Goal: Complete application form

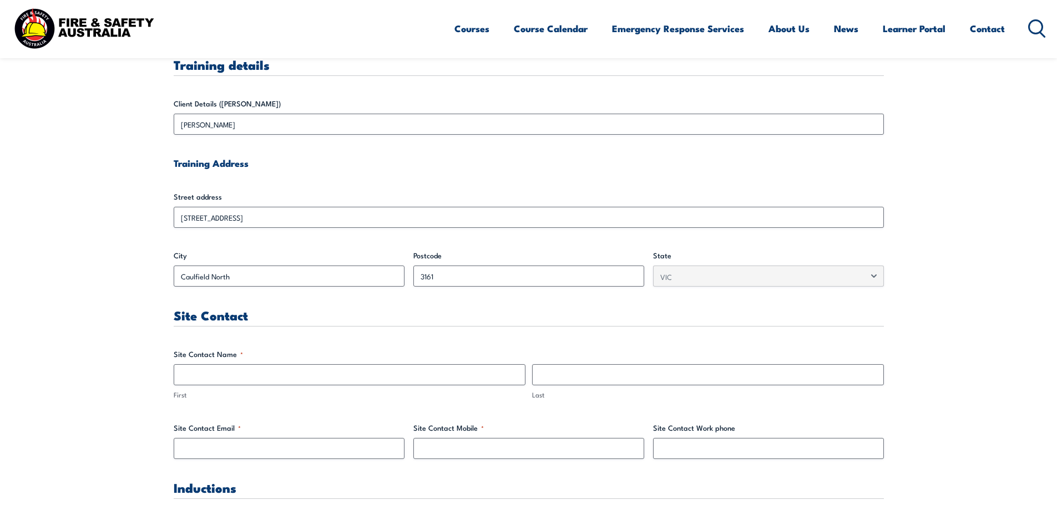
scroll to position [333, 0]
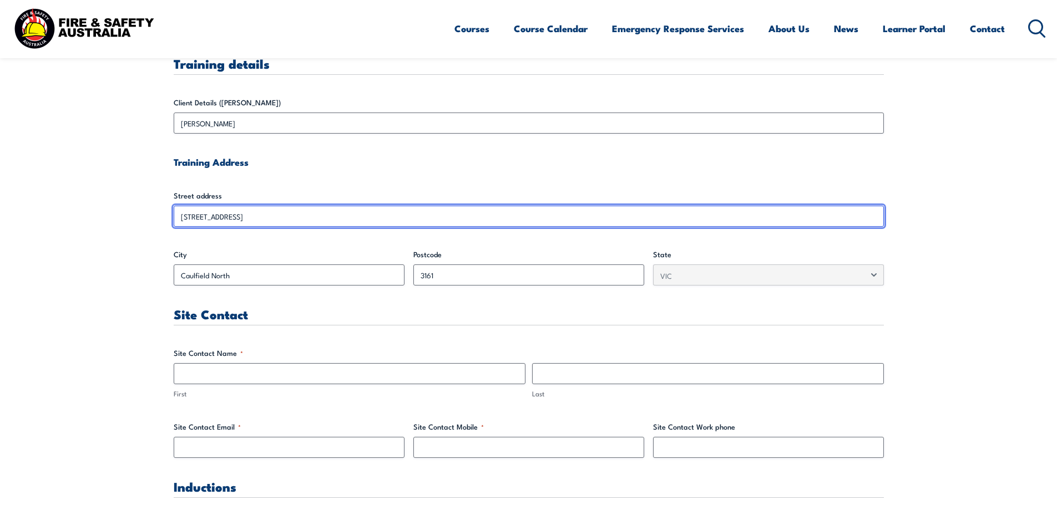
drag, startPoint x: 271, startPoint y: 217, endPoint x: 121, endPoint y: 223, distance: 149.3
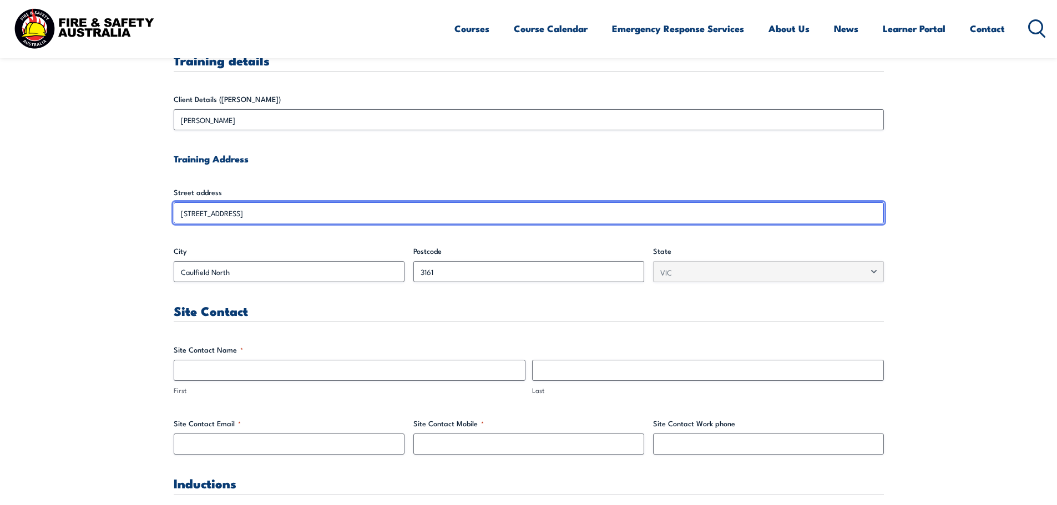
scroll to position [331, 0]
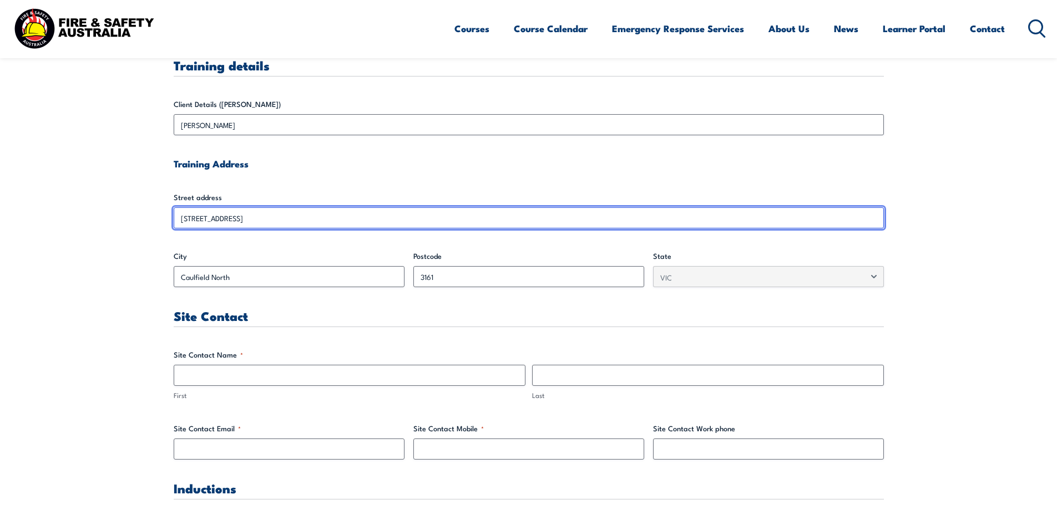
click at [271, 214] on input "[STREET_ADDRESS]" at bounding box center [529, 217] width 710 height 21
click at [269, 214] on input "[STREET_ADDRESS]" at bounding box center [529, 217] width 710 height 21
drag, startPoint x: 180, startPoint y: 216, endPoint x: 267, endPoint y: 217, distance: 87.1
click at [266, 217] on input "[STREET_ADDRESS]" at bounding box center [529, 217] width 710 height 21
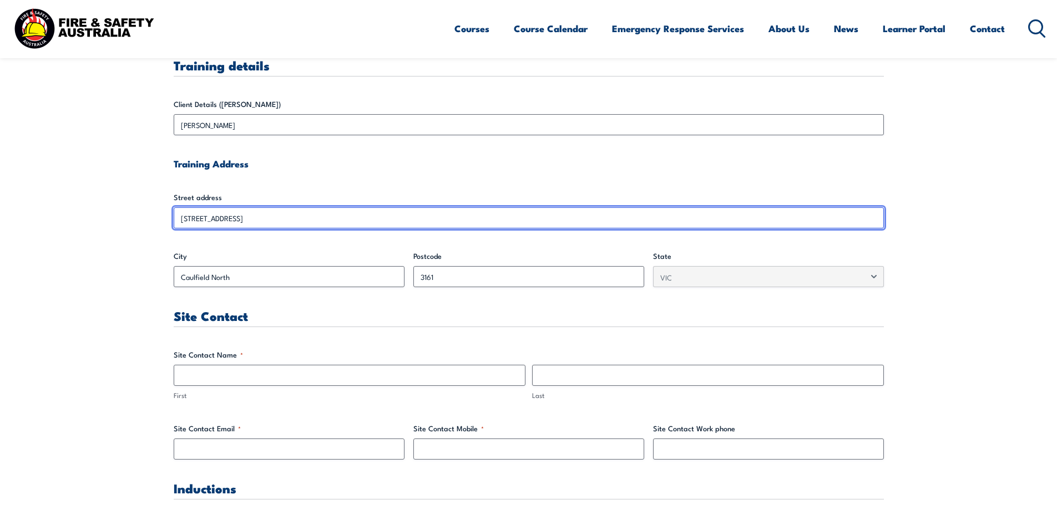
drag, startPoint x: 297, startPoint y: 221, endPoint x: 491, endPoint y: 370, distance: 244.5
click at [298, 222] on input "[STREET_ADDRESS]" at bounding box center [529, 217] width 710 height 21
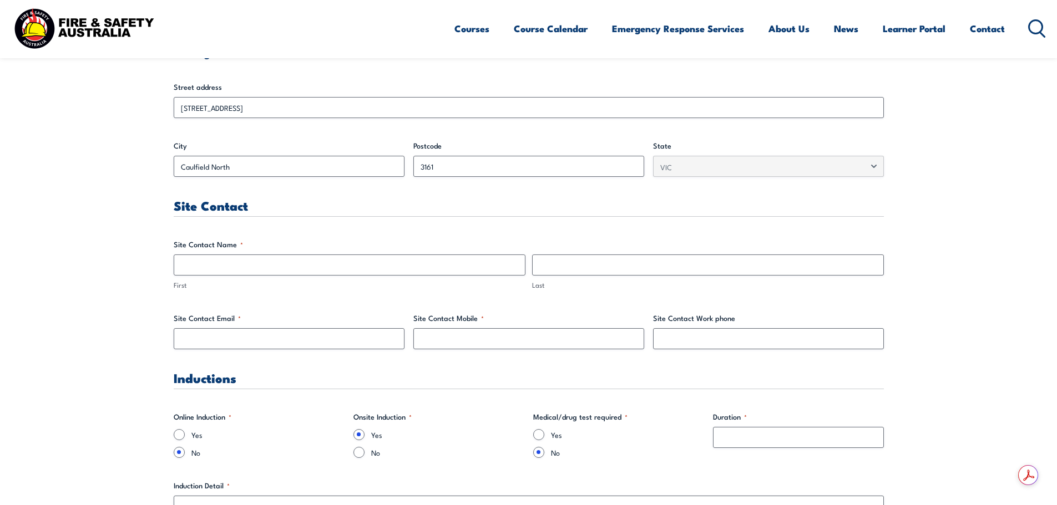
scroll to position [442, 0]
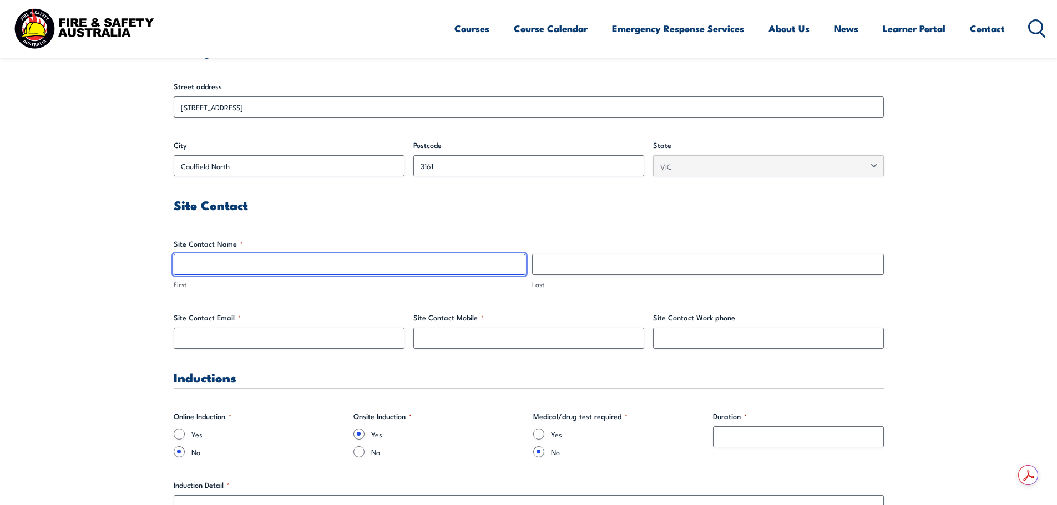
click at [216, 257] on input "First" at bounding box center [350, 264] width 352 height 21
type input "[PERSON_NAME]"
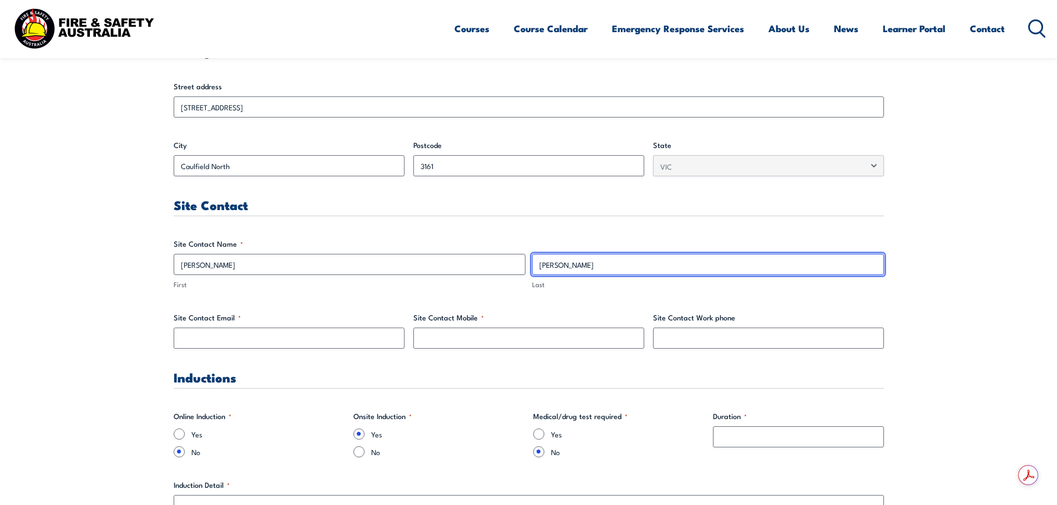
type input "[PERSON_NAME]"
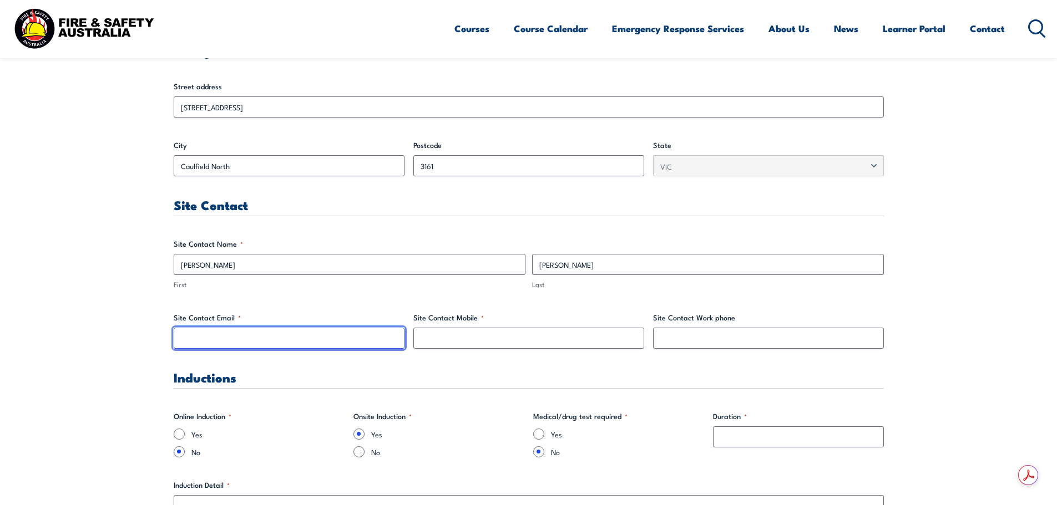
click at [226, 332] on input "Site Contact Email *" at bounding box center [289, 338] width 231 height 21
type input "[PERSON_NAME][EMAIL_ADDRESS][DOMAIN_NAME]"
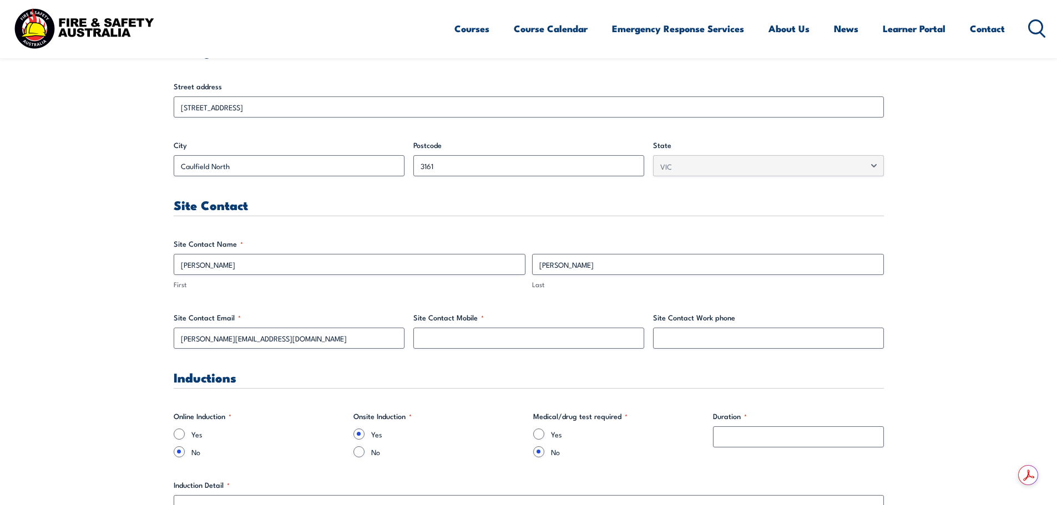
click at [565, 324] on div "Site Contact Mobile *" at bounding box center [528, 330] width 231 height 37
click at [561, 332] on input "Site Contact Mobile *" at bounding box center [528, 338] width 231 height 21
type input "0429509574"
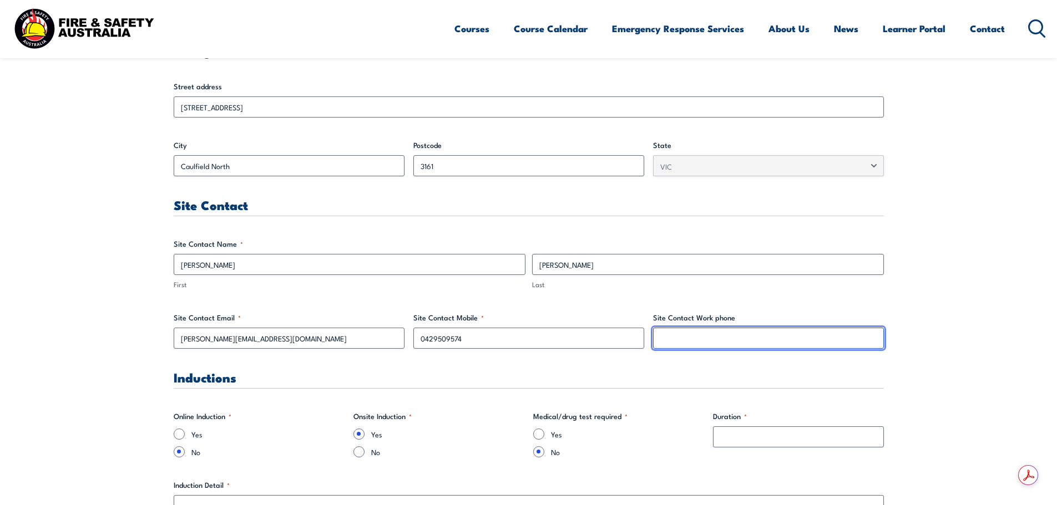
click at [722, 339] on input "Site Contact Work phone" at bounding box center [768, 338] width 231 height 21
type input "85089300"
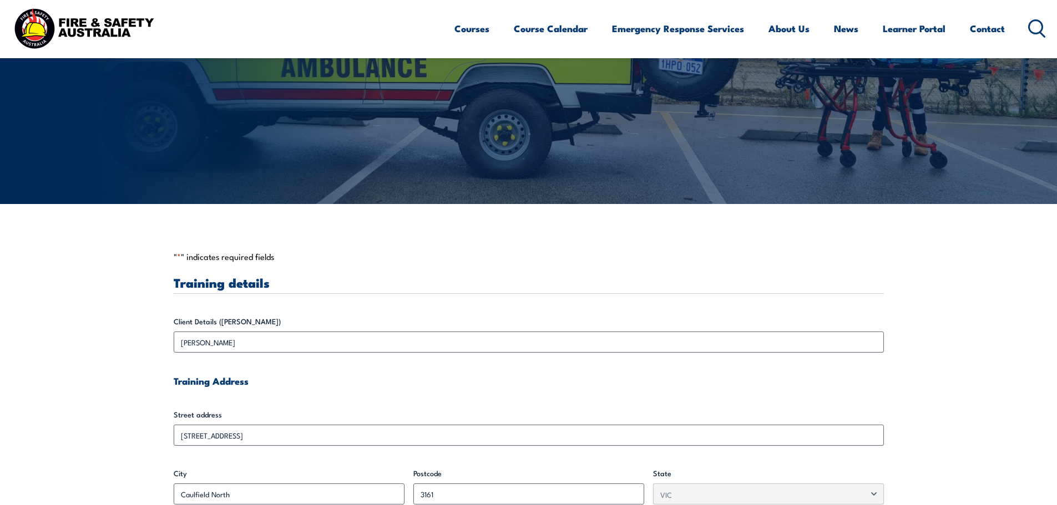
scroll to position [109, 0]
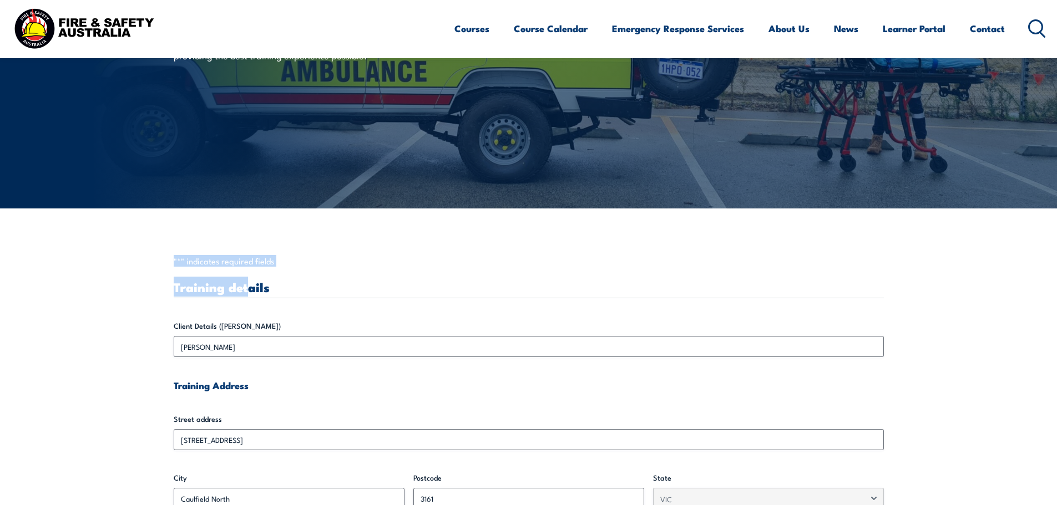
drag, startPoint x: 168, startPoint y: 266, endPoint x: 275, endPoint y: 263, distance: 107.1
click at [276, 262] on p "" * " indicates required fields" at bounding box center [529, 261] width 710 height 11
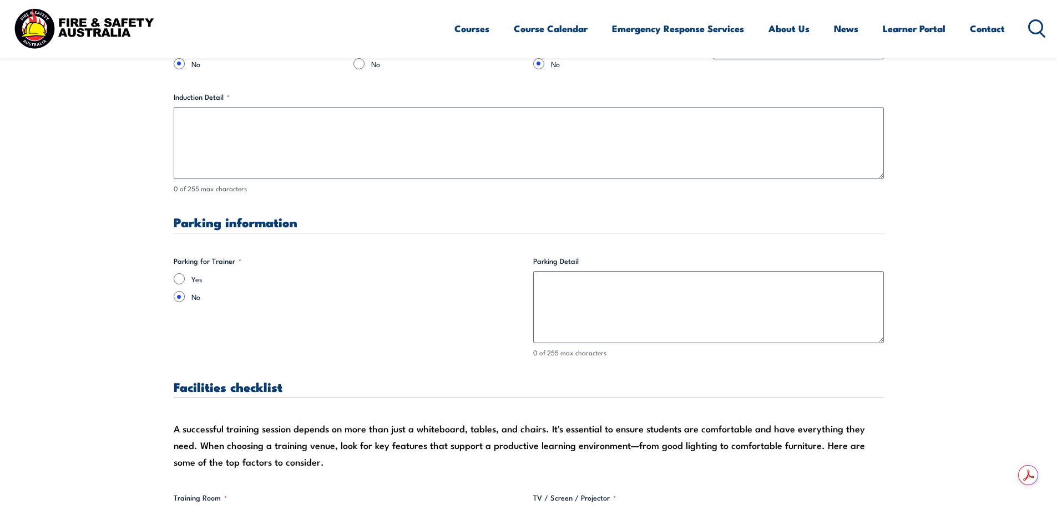
scroll to position [832, 0]
click at [177, 280] on input "Yes" at bounding box center [179, 277] width 11 height 11
radio input "true"
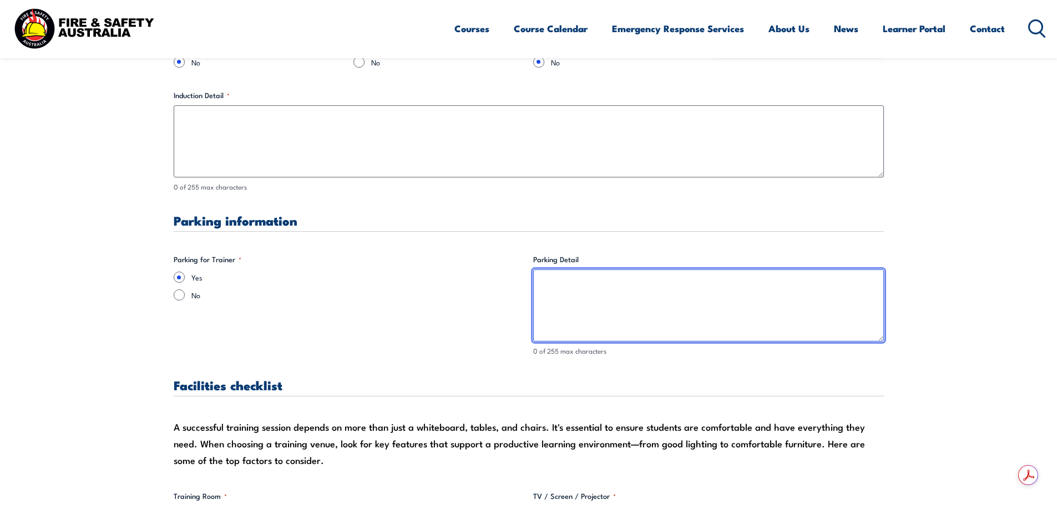
click at [579, 317] on textarea "Parking Detail" at bounding box center [708, 306] width 351 height 72
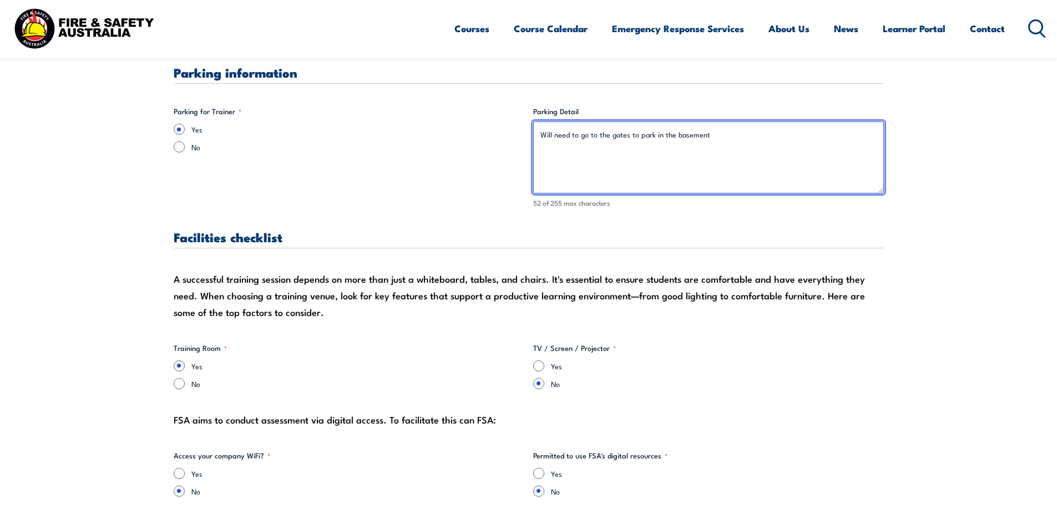
scroll to position [1054, 0]
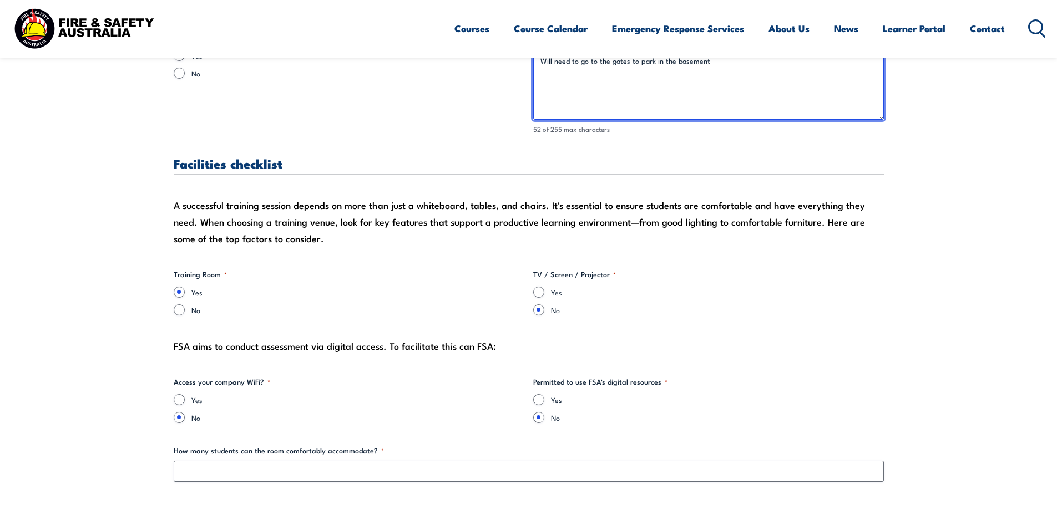
type textarea "Will need to go to the gates to park in the basement"
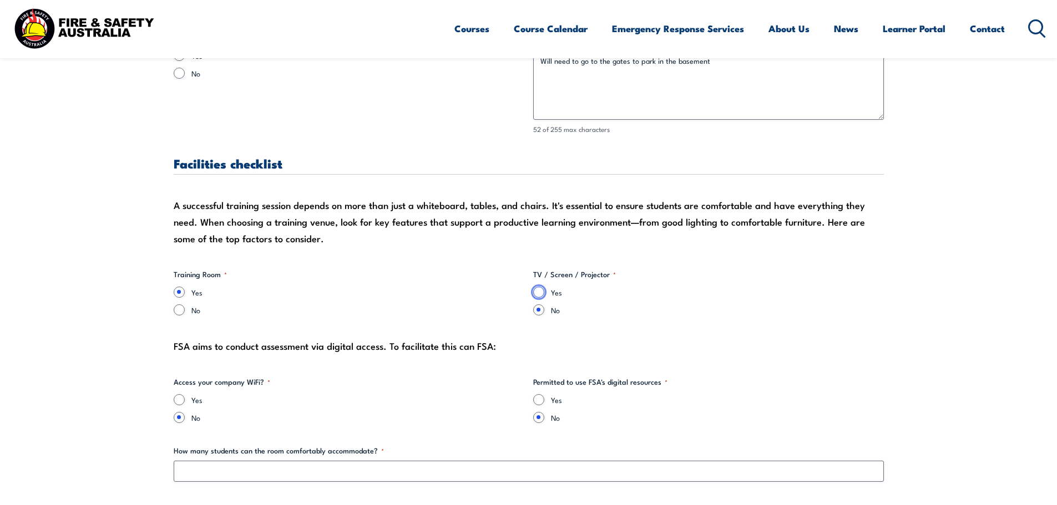
click at [542, 294] on input "Yes" at bounding box center [538, 292] width 11 height 11
radio input "true"
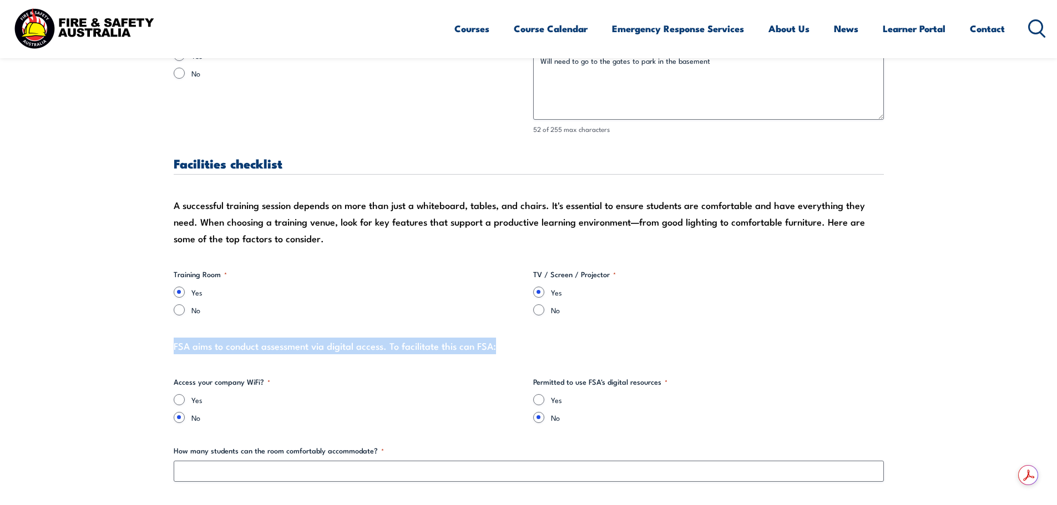
drag, startPoint x: 185, startPoint y: 345, endPoint x: 496, endPoint y: 343, distance: 311.2
click at [496, 343] on div "FSA aims to conduct assessment via digital access. To facilitate this can FSA:" at bounding box center [529, 346] width 710 height 17
drag, startPoint x: 492, startPoint y: 344, endPoint x: 124, endPoint y: 346, distance: 368.3
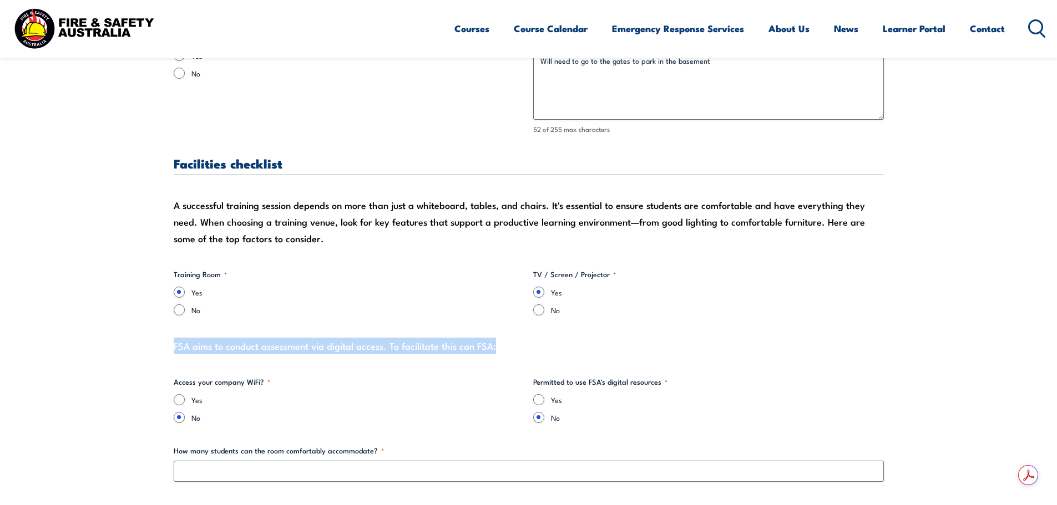
drag, startPoint x: 495, startPoint y: 344, endPoint x: 146, endPoint y: 344, distance: 348.9
drag, startPoint x: 426, startPoint y: 344, endPoint x: 124, endPoint y: 345, distance: 301.8
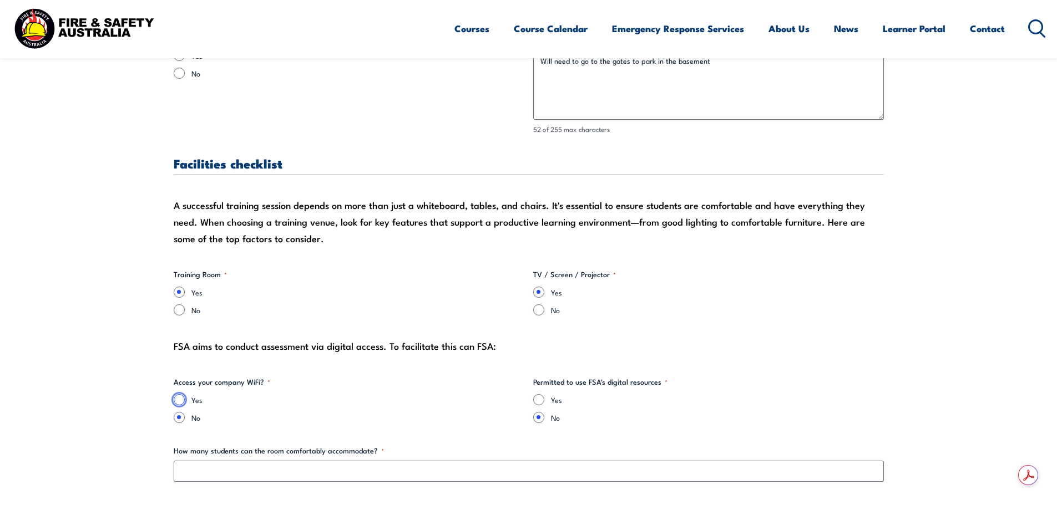
click at [180, 400] on input "Yes" at bounding box center [179, 399] width 11 height 11
radio input "true"
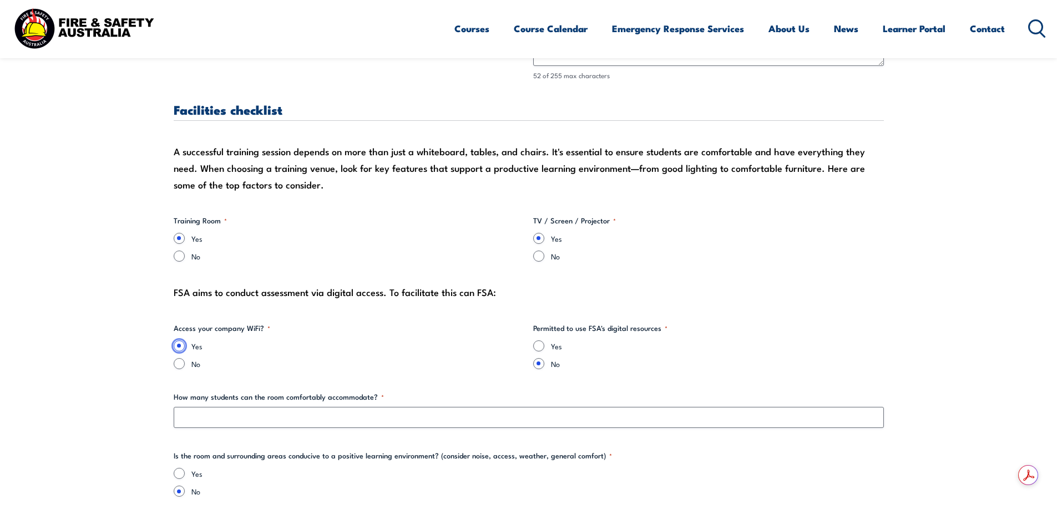
scroll to position [1109, 0]
click at [535, 347] on input "Yes" at bounding box center [538, 344] width 11 height 11
radio input "true"
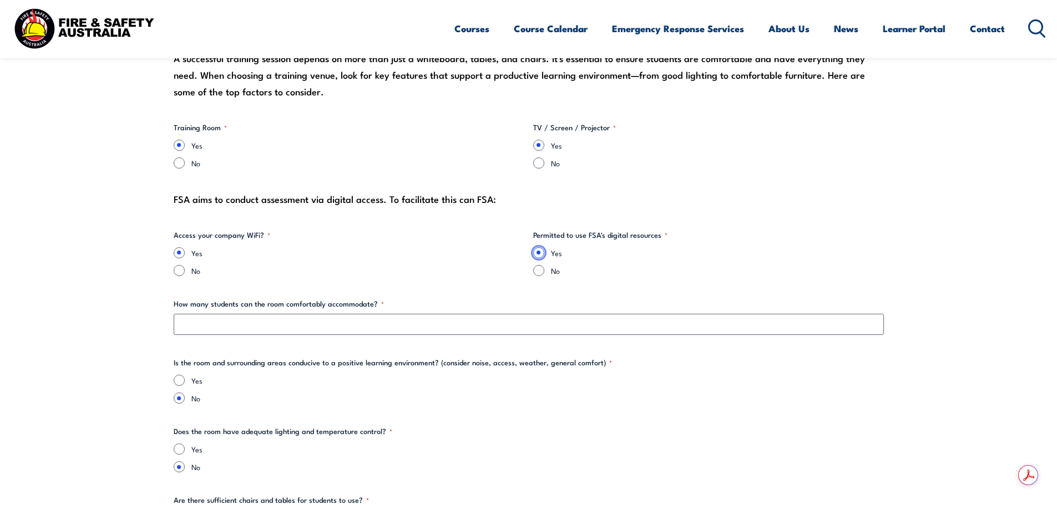
scroll to position [1220, 0]
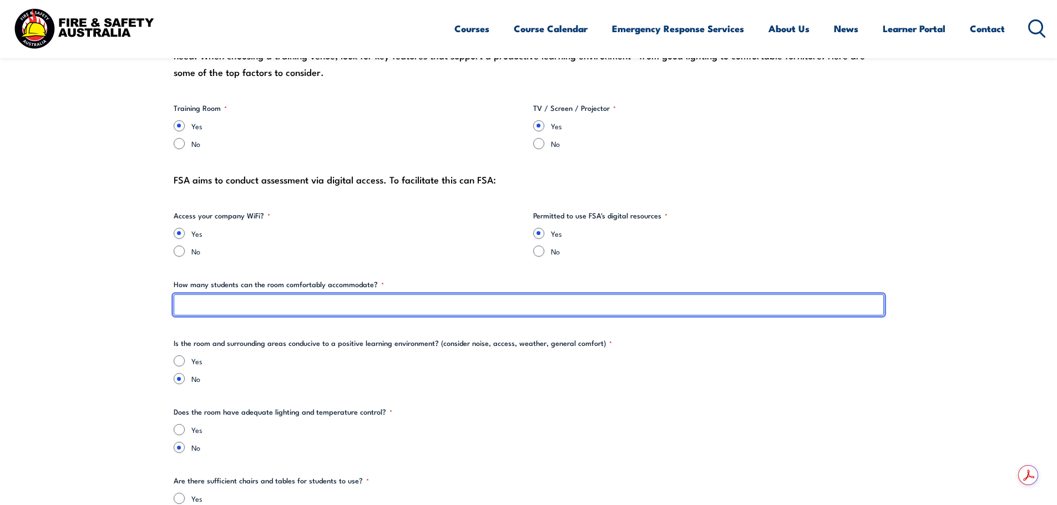
click at [227, 307] on input "How many students can the room comfortably accommodate? *" at bounding box center [529, 305] width 710 height 21
click at [305, 302] on input "How many students can the room comfortably accommodate? *" at bounding box center [529, 305] width 710 height 21
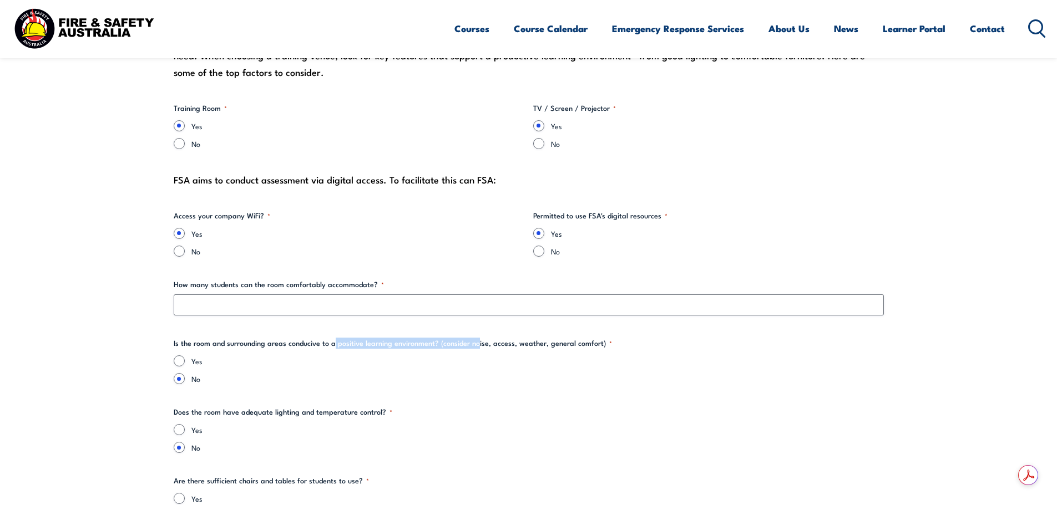
drag, startPoint x: 341, startPoint y: 343, endPoint x: 495, endPoint y: 343, distance: 154.2
click at [479, 343] on legend "Is the room and surrounding areas conducive to a positive learning environment?…" at bounding box center [393, 343] width 438 height 11
click at [501, 343] on legend "Is the room and surrounding areas conducive to a positive learning environment?…" at bounding box center [393, 343] width 438 height 11
click at [176, 363] on input "Yes" at bounding box center [179, 361] width 11 height 11
radio input "true"
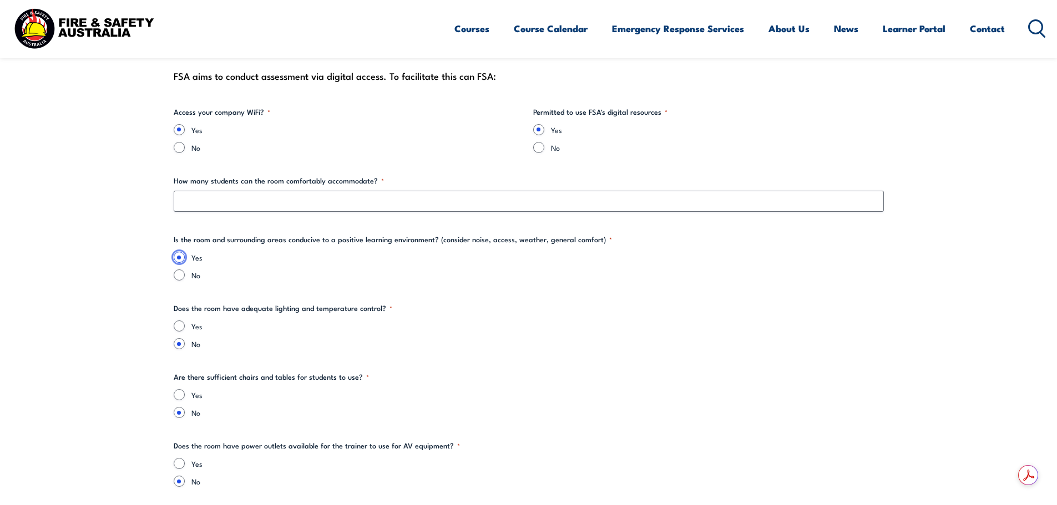
scroll to position [1331, 0]
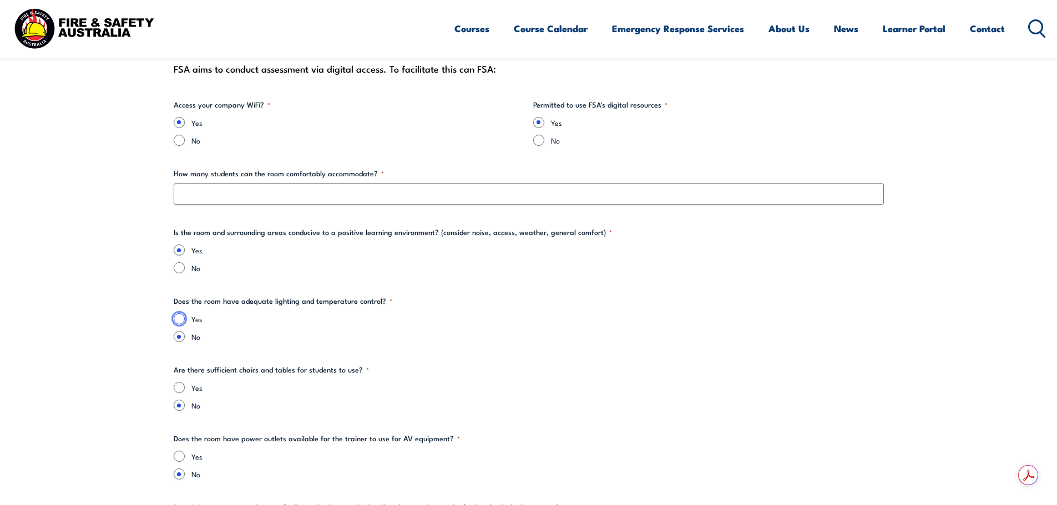
click at [180, 318] on input "Yes" at bounding box center [179, 318] width 11 height 11
radio input "true"
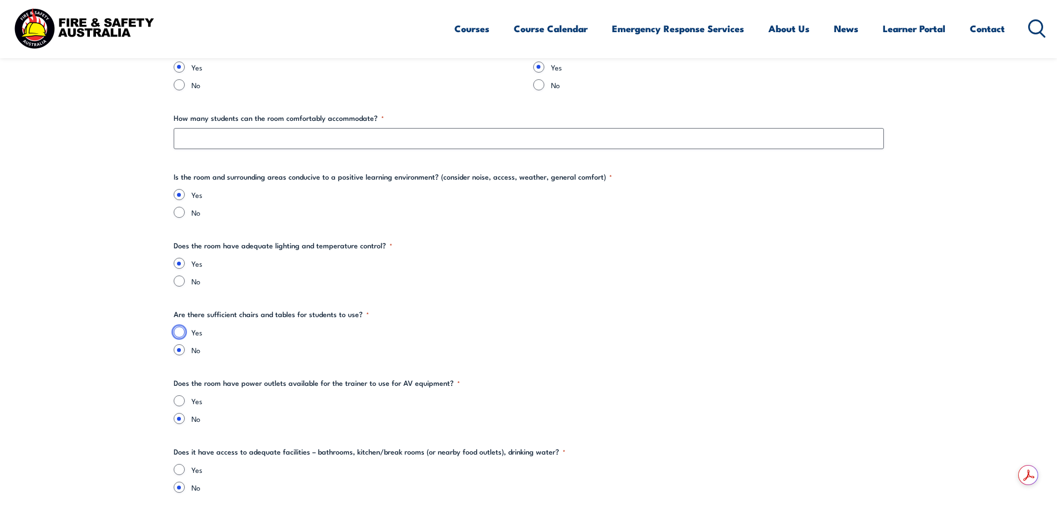
click at [178, 336] on input "Yes" at bounding box center [179, 332] width 11 height 11
radio input "true"
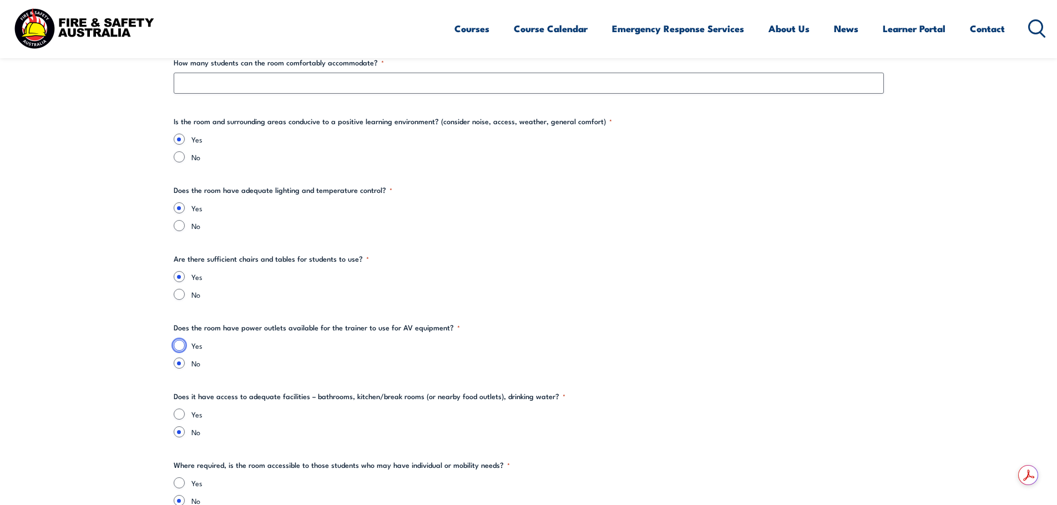
click at [178, 347] on input "Yes" at bounding box center [179, 345] width 11 height 11
radio input "true"
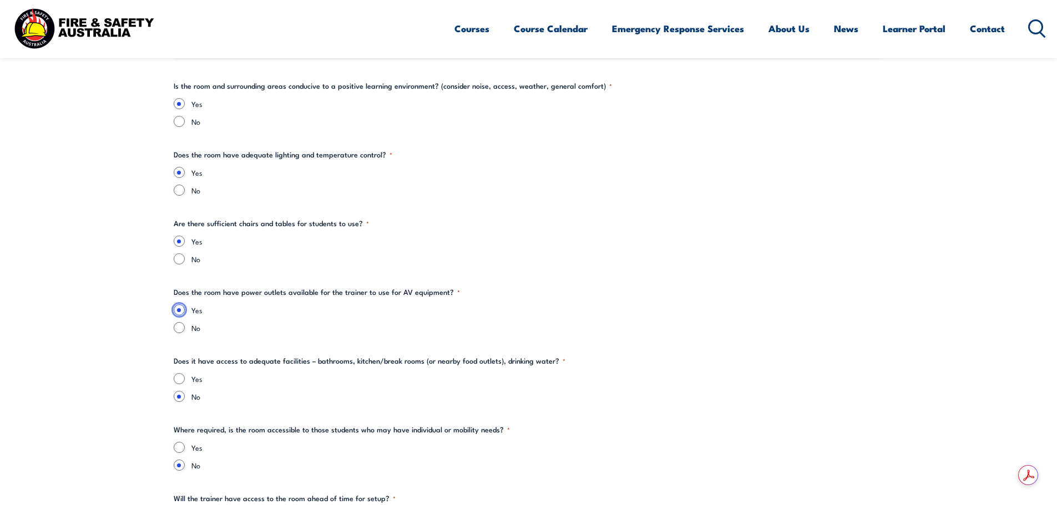
scroll to position [1498, 0]
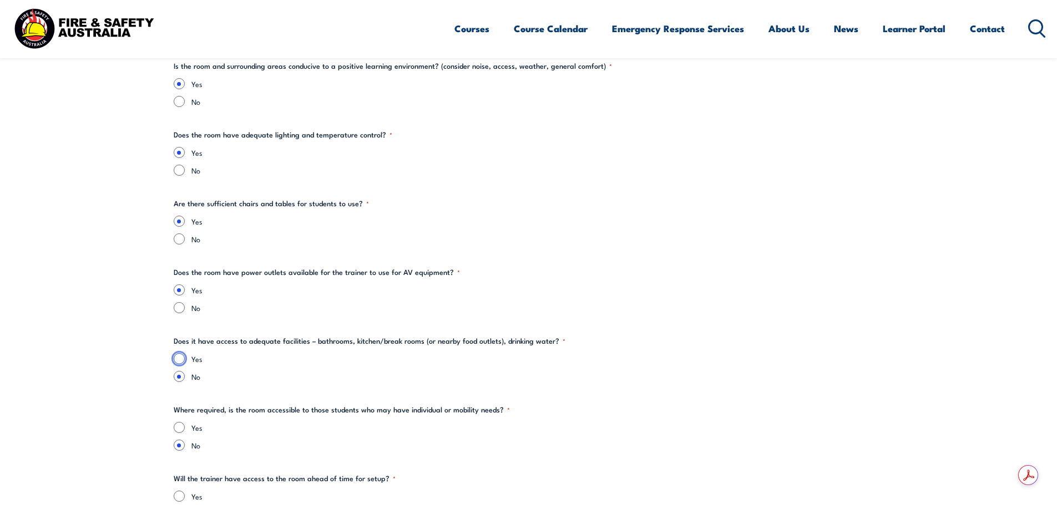
click at [179, 359] on input "Yes" at bounding box center [179, 358] width 11 height 11
radio input "true"
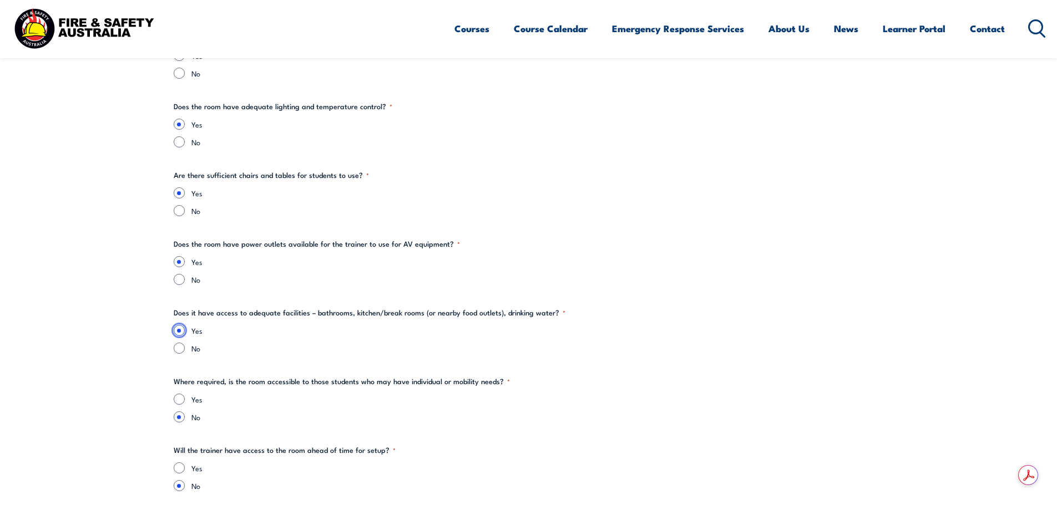
scroll to position [1553, 0]
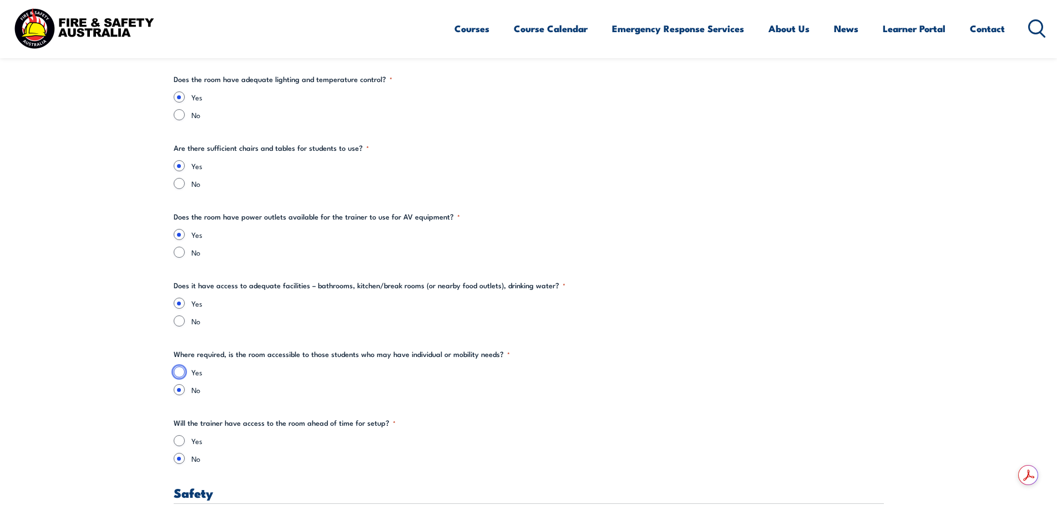
click at [178, 376] on input "Yes" at bounding box center [179, 372] width 11 height 11
radio input "true"
click at [179, 440] on input "Yes" at bounding box center [179, 440] width 11 height 11
radio input "true"
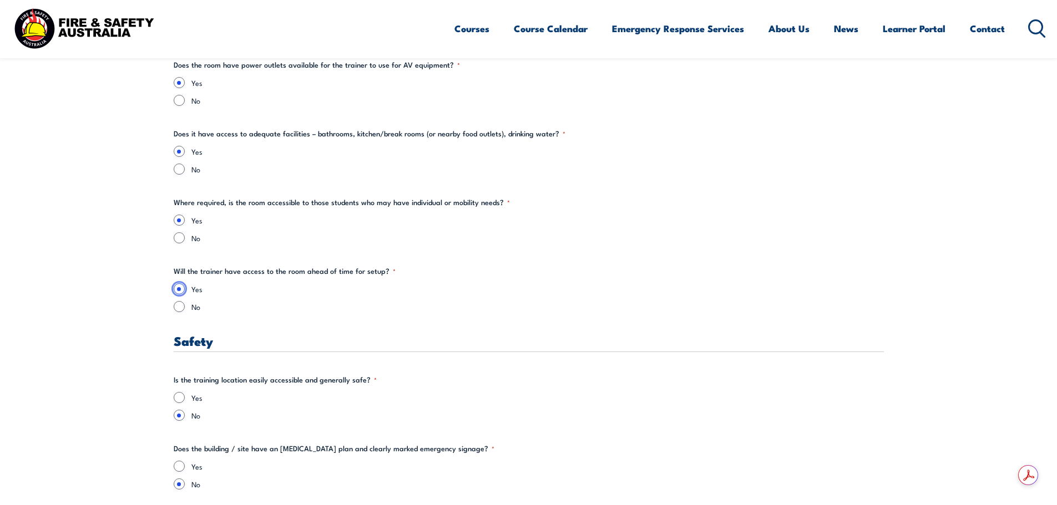
scroll to position [1720, 0]
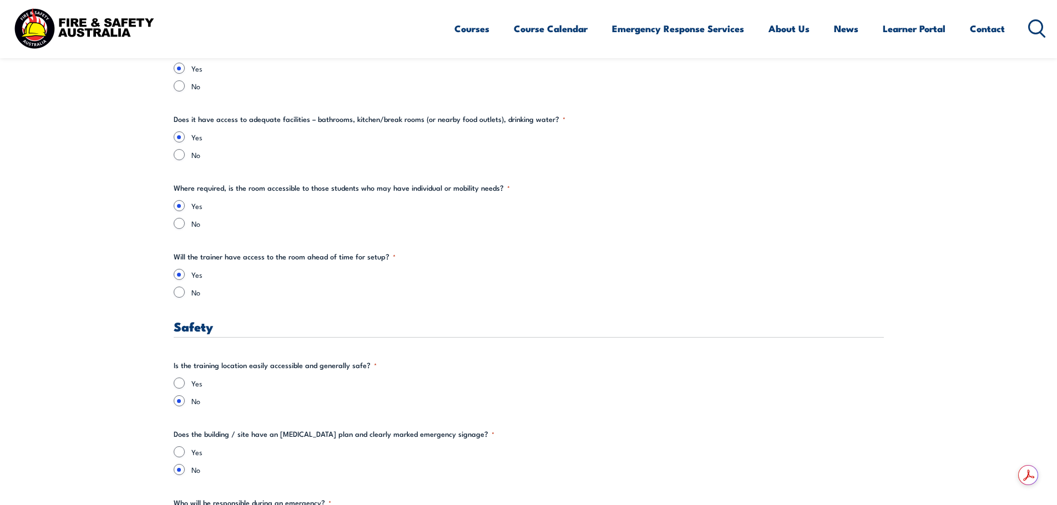
click at [173, 383] on section "" * " indicates required fields Training details Client Details ([PERSON_NAME])…" at bounding box center [528, 347] width 1057 height 3498
click at [180, 385] on input "Yes" at bounding box center [179, 383] width 11 height 11
radio input "true"
click at [185, 448] on div "Yes" at bounding box center [529, 452] width 710 height 11
click at [185, 453] on div "Yes" at bounding box center [529, 452] width 710 height 11
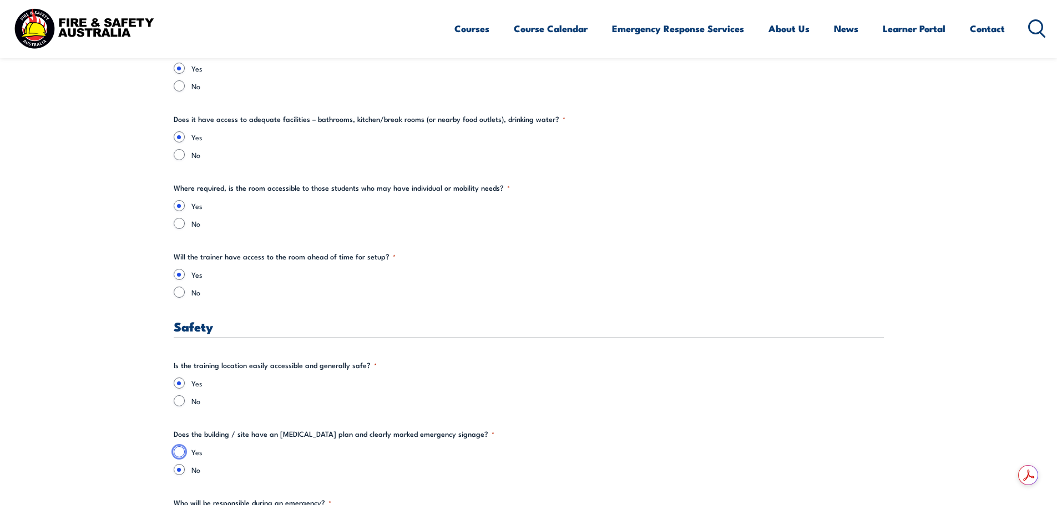
click at [176, 453] on input "Yes" at bounding box center [179, 452] width 11 height 11
radio input "true"
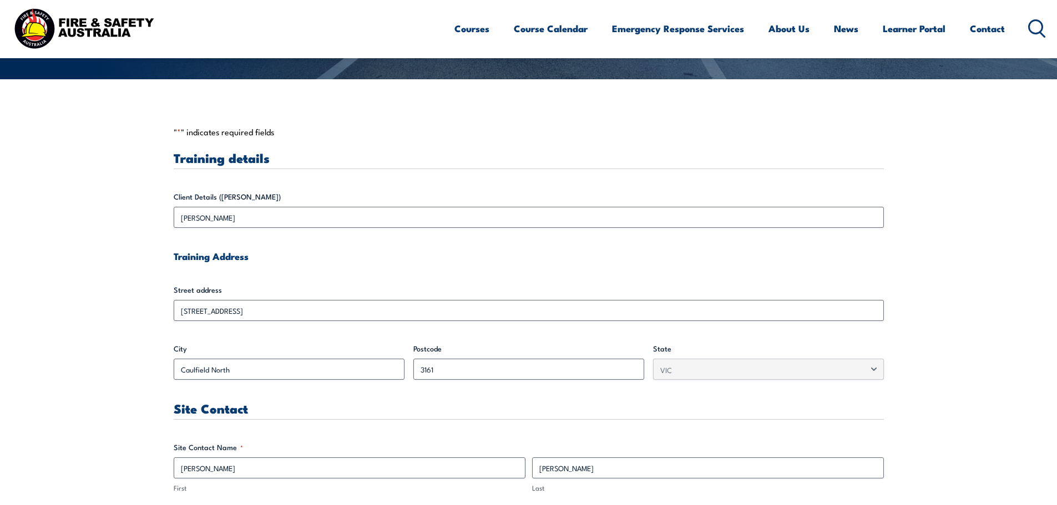
scroll to position [222, 0]
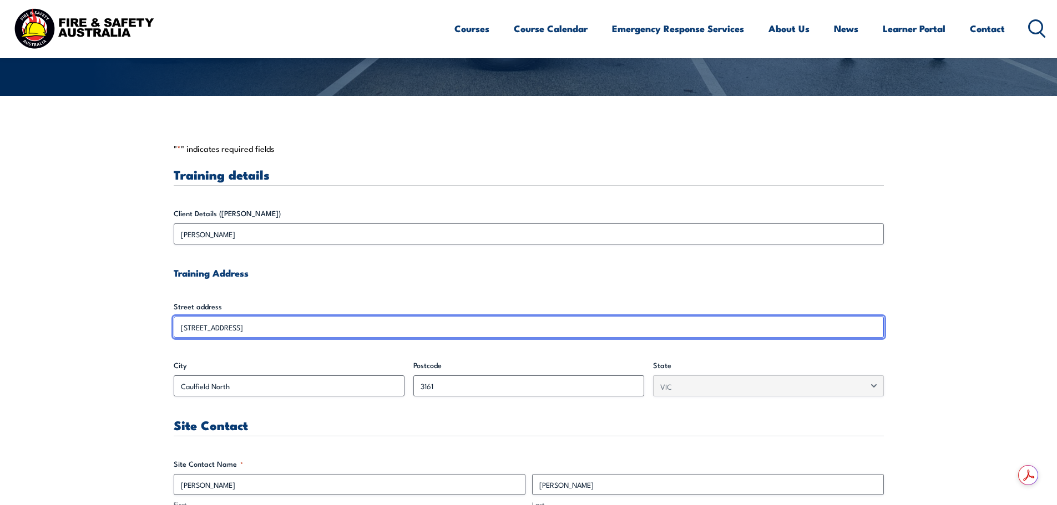
click at [447, 319] on input "[STREET_ADDRESS]" at bounding box center [529, 327] width 710 height 21
click at [405, 323] on input "[STREET_ADDRESS]" at bounding box center [529, 327] width 710 height 21
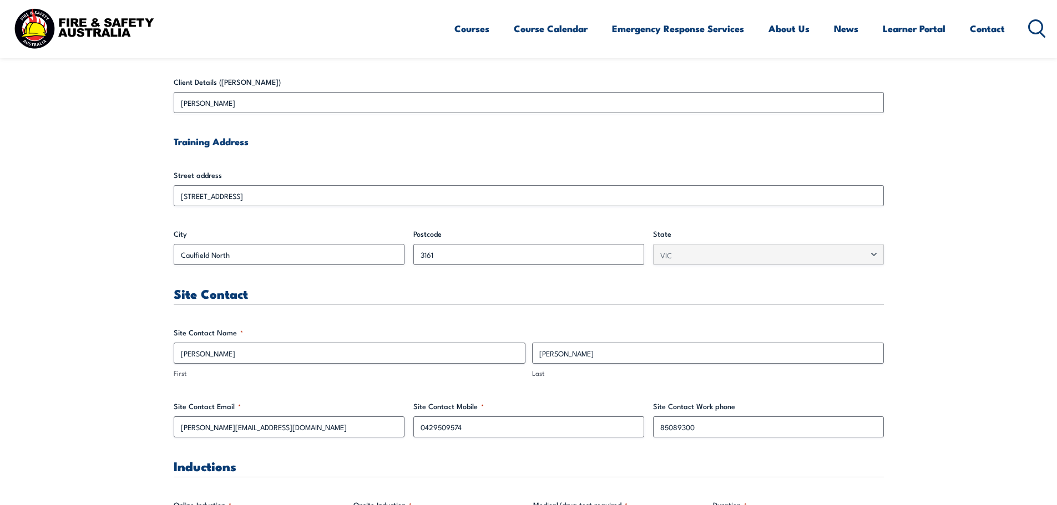
scroll to position [499, 0]
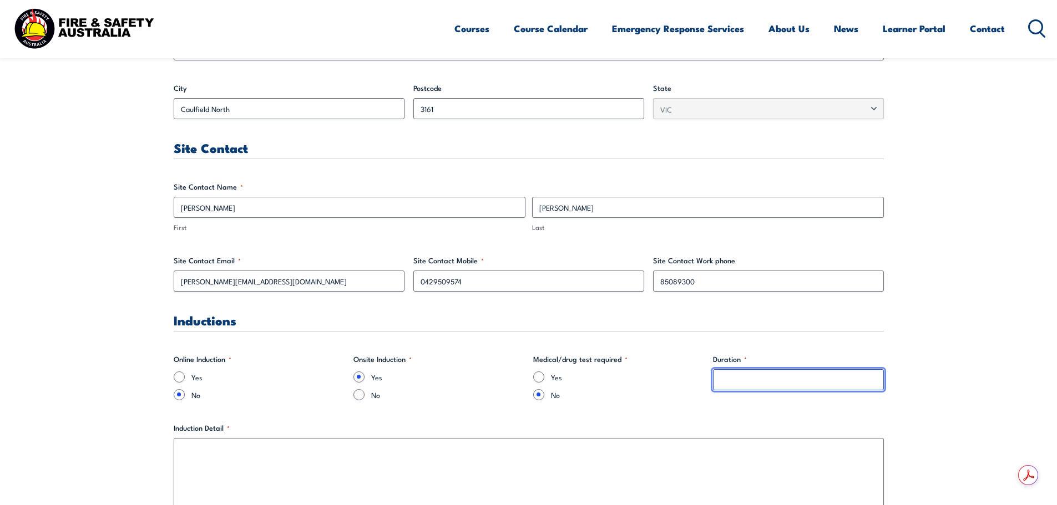
click at [742, 378] on input "Duration *" at bounding box center [798, 379] width 171 height 21
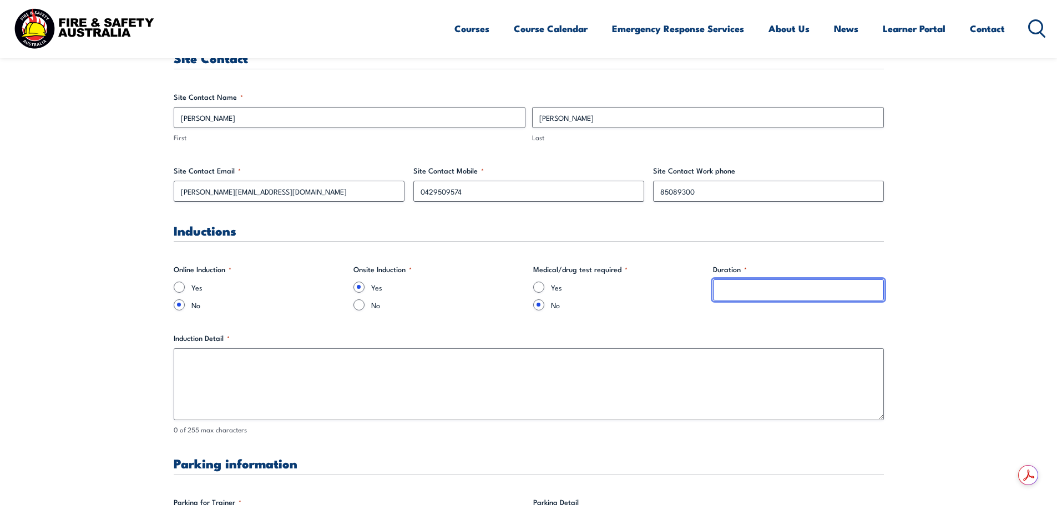
scroll to position [610, 0]
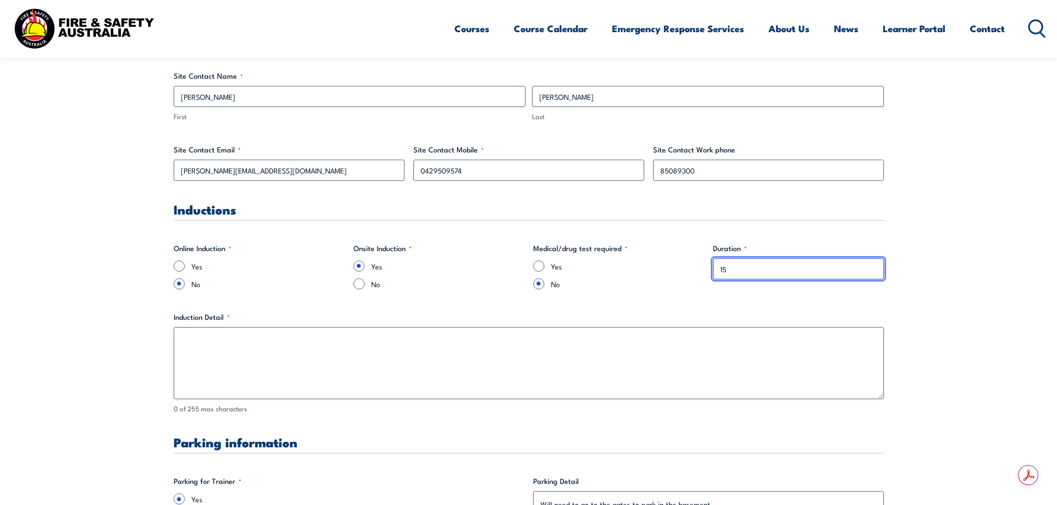
type input "15"
